Goal: Use online tool/utility: Utilize a website feature to perform a specific function

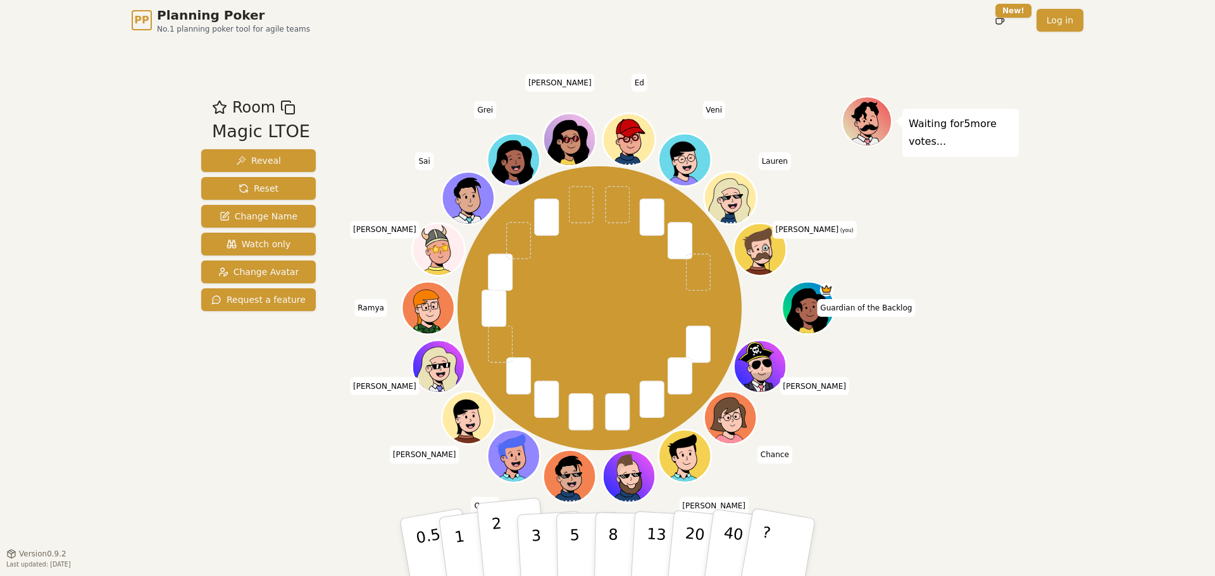
click at [500, 537] on p "2" at bounding box center [499, 549] width 16 height 69
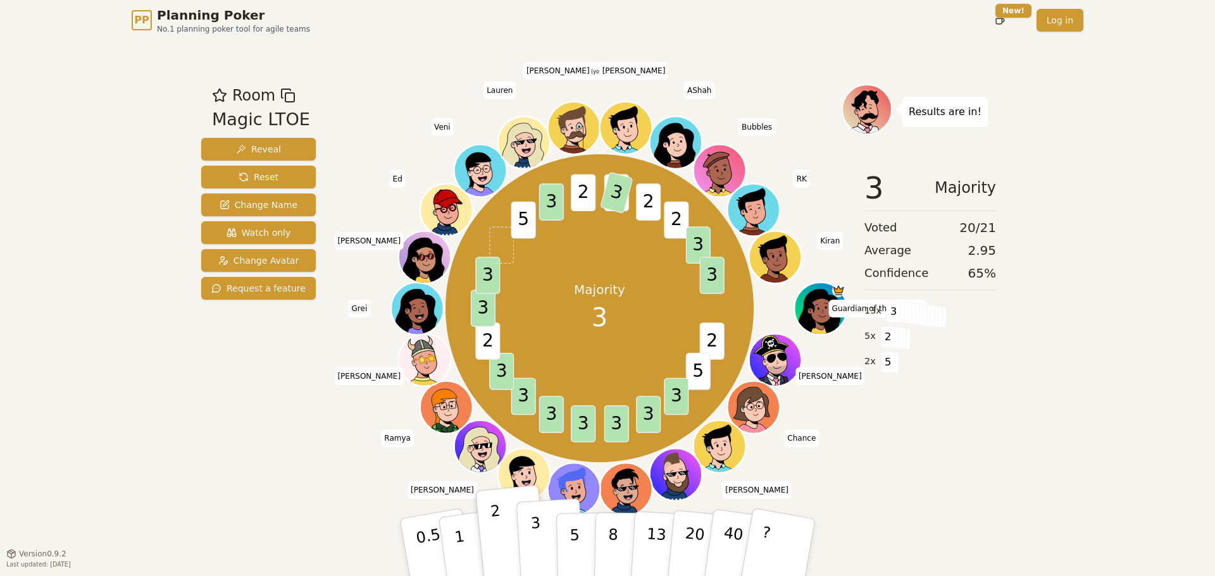
click at [538, 561] on p "3" at bounding box center [537, 548] width 14 height 69
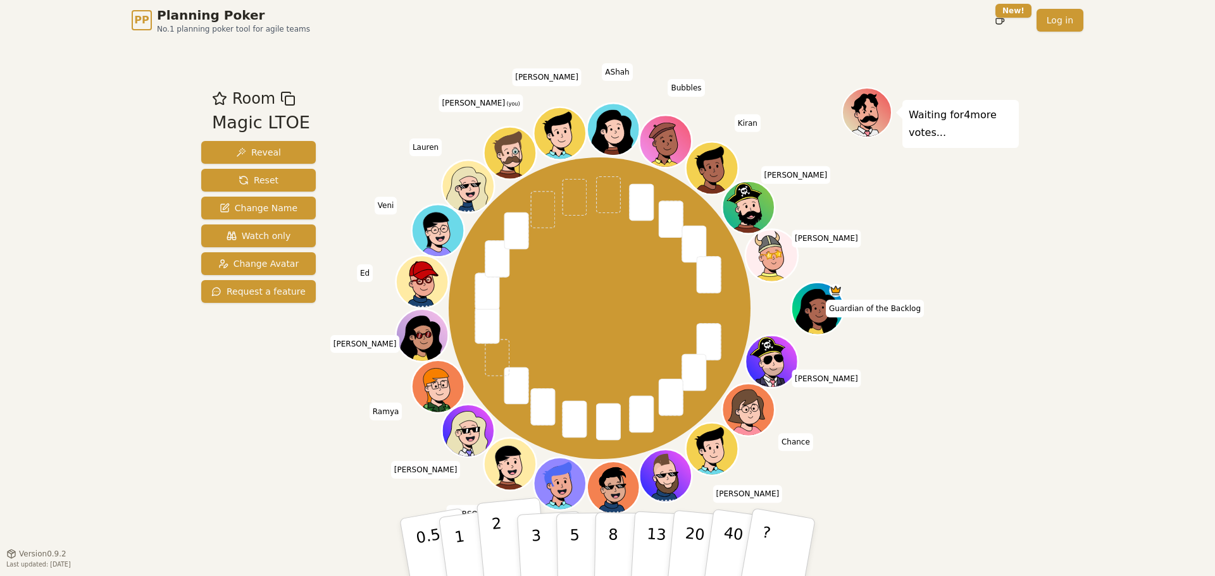
click at [495, 547] on p "2" at bounding box center [499, 549] width 16 height 69
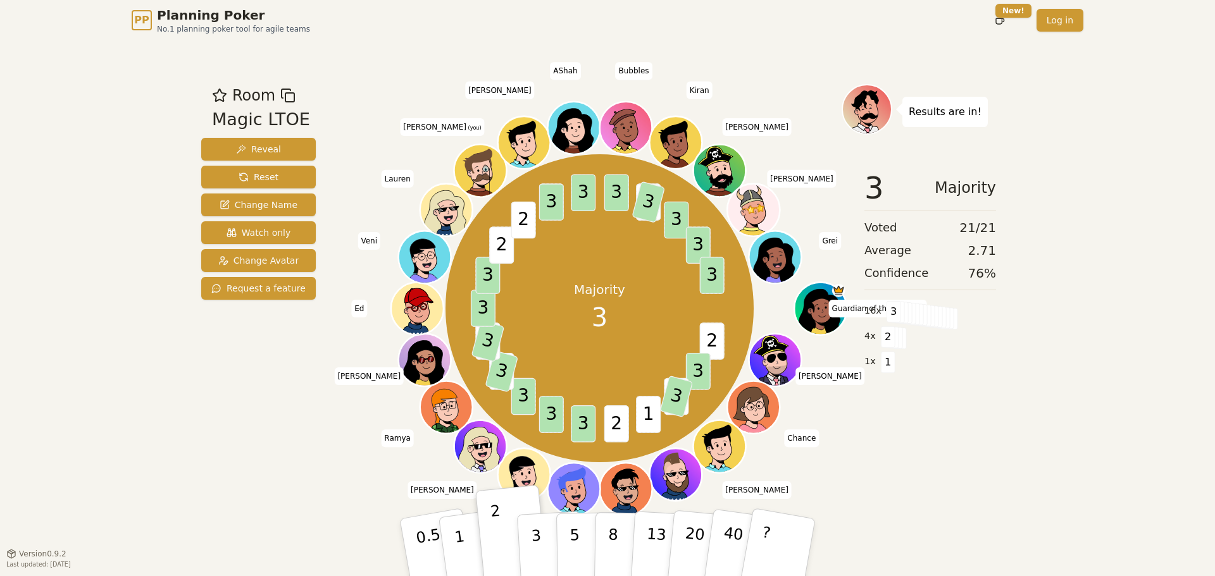
click at [1028, 435] on div "PP Planning Poker No.1 planning poker tool for agile teams Toggle theme New! Lo…" at bounding box center [607, 288] width 1215 height 576
click at [471, 526] on button "1" at bounding box center [474, 548] width 75 height 102
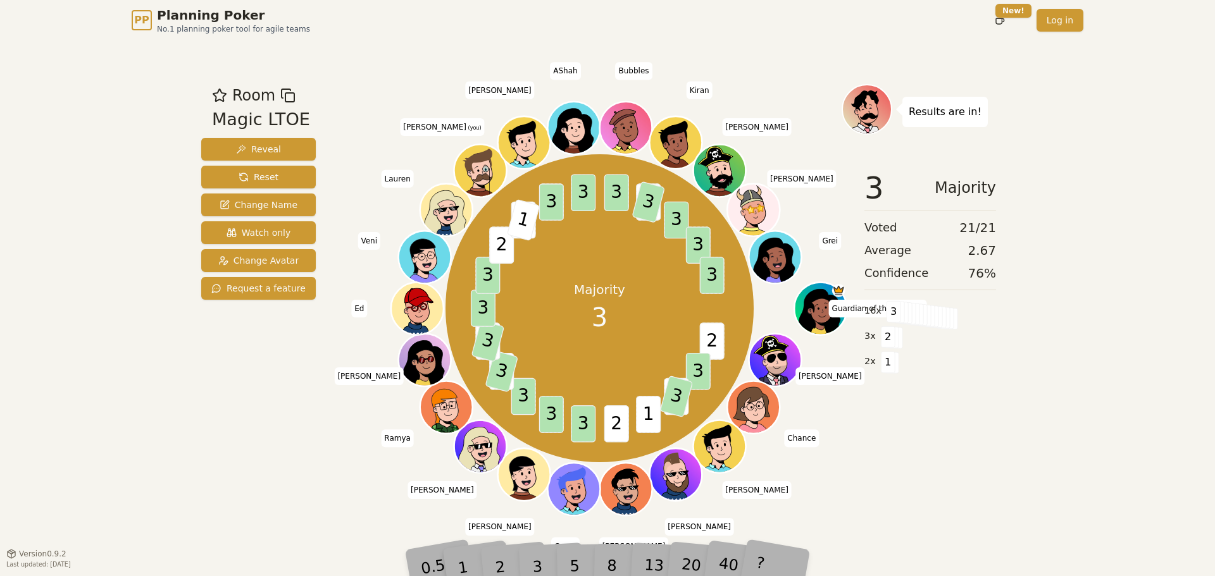
click at [471, 526] on div "1" at bounding box center [475, 547] width 44 height 49
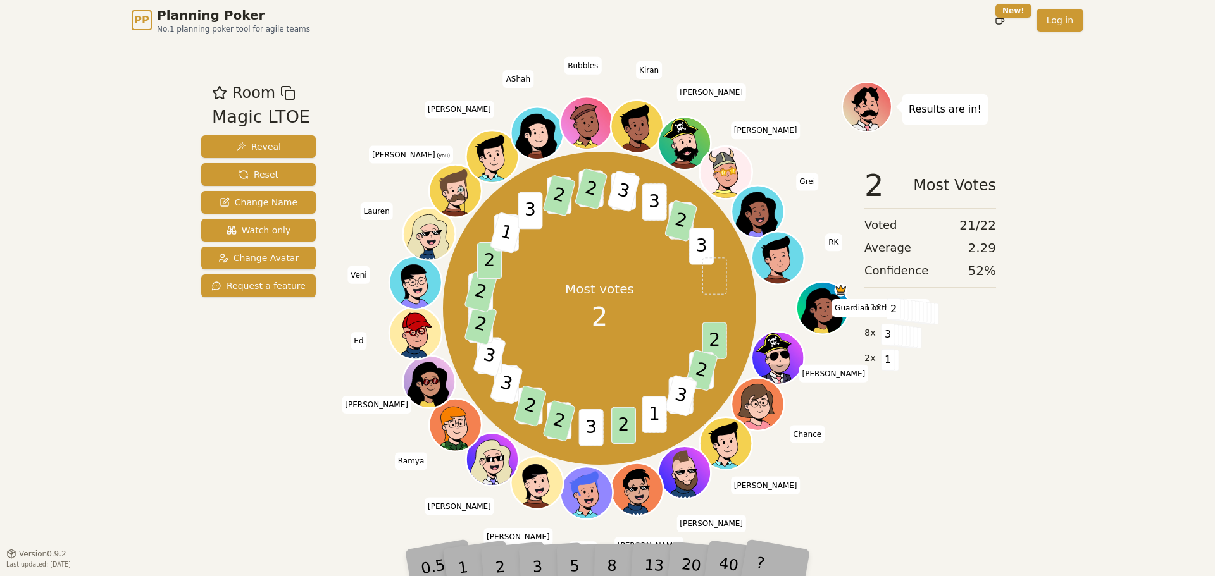
click at [969, 539] on div "Room Magic LTOE Reveal Reset Change Name Watch only Change Avatar Request a fea…" at bounding box center [607, 296] width 822 height 513
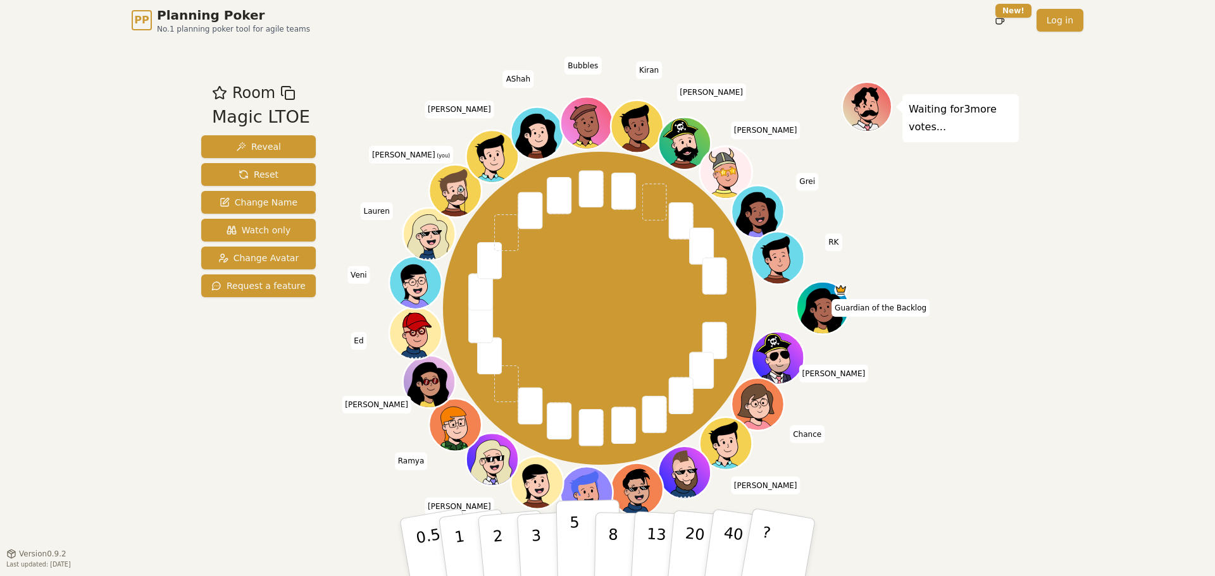
click at [562, 542] on button "5" at bounding box center [588, 548] width 65 height 96
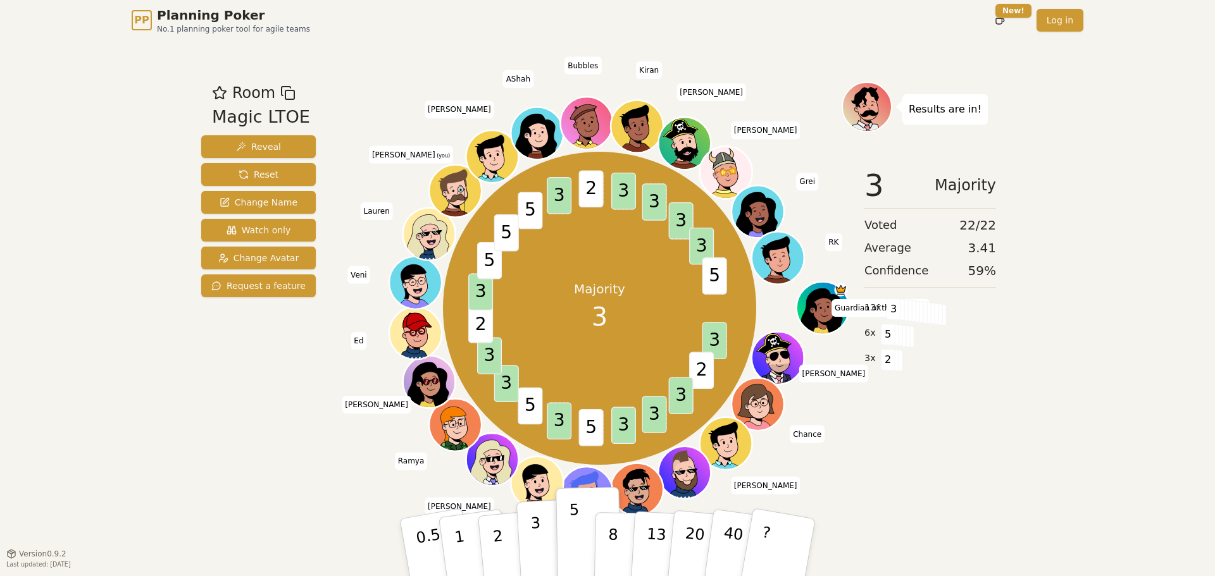
click at [528, 536] on button "3" at bounding box center [550, 548] width 69 height 99
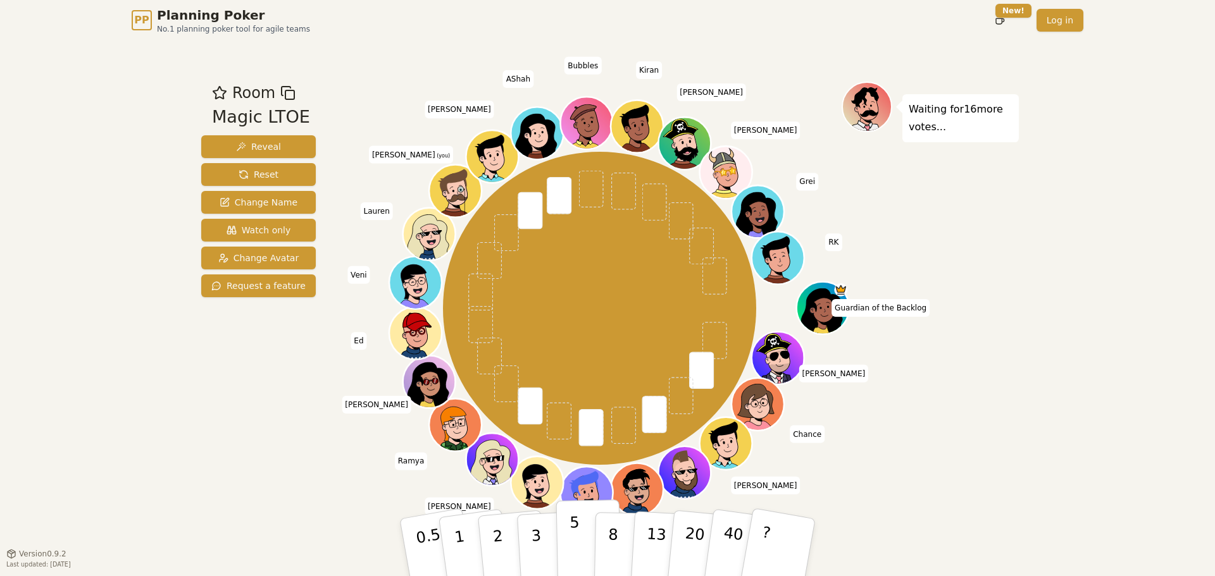
click at [567, 540] on button "5" at bounding box center [588, 548] width 65 height 96
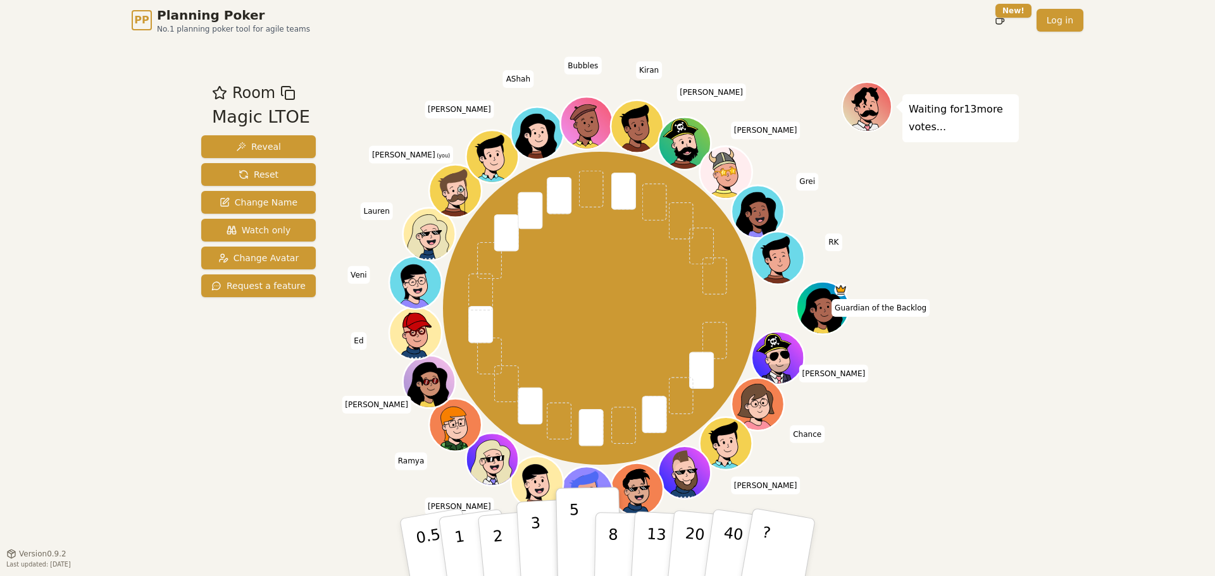
click at [538, 528] on p "3" at bounding box center [537, 548] width 14 height 69
click at [571, 523] on p "5" at bounding box center [574, 548] width 11 height 68
click at [525, 557] on button "3" at bounding box center [550, 548] width 69 height 99
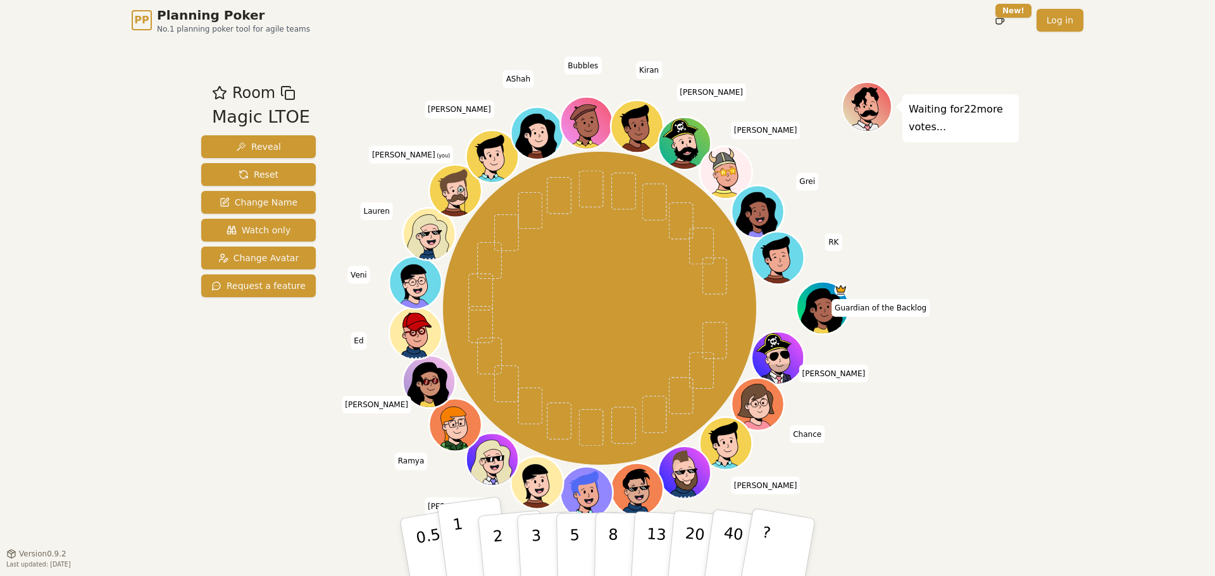
click at [458, 554] on p "1" at bounding box center [461, 549] width 19 height 69
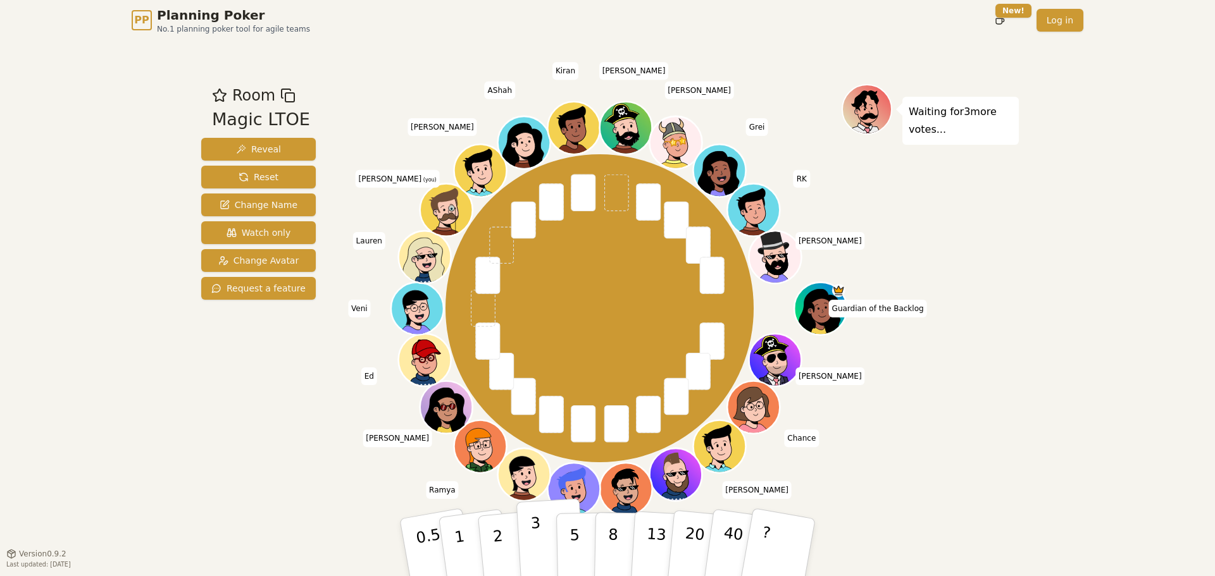
click at [536, 554] on p "3" at bounding box center [537, 548] width 14 height 69
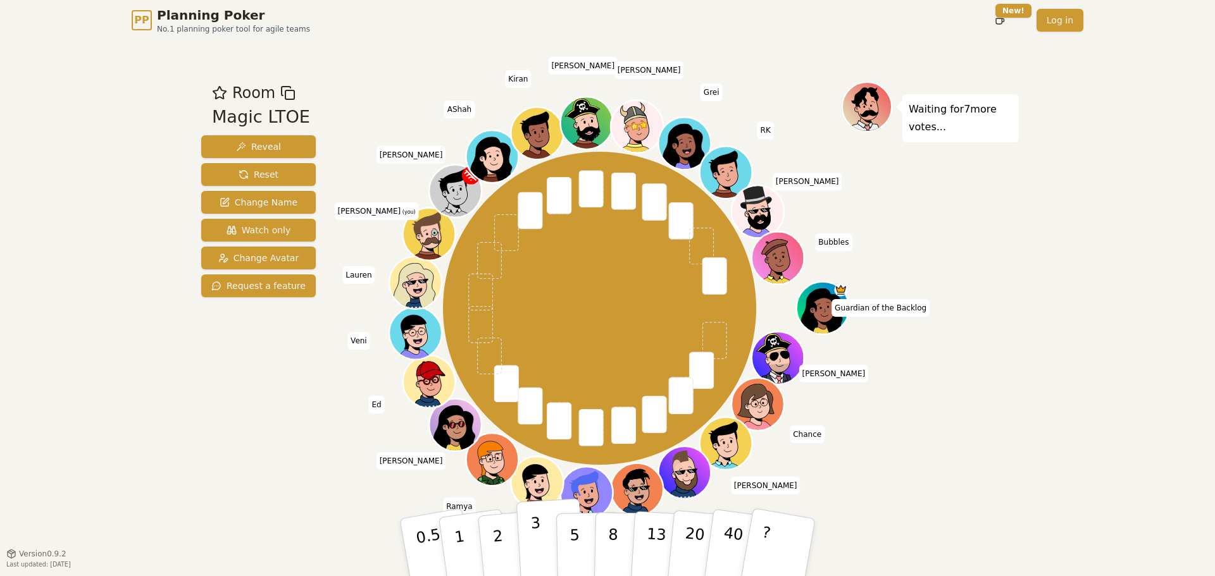
click at [525, 533] on button "3" at bounding box center [550, 548] width 69 height 99
